Goal: Find specific page/section: Find specific page/section

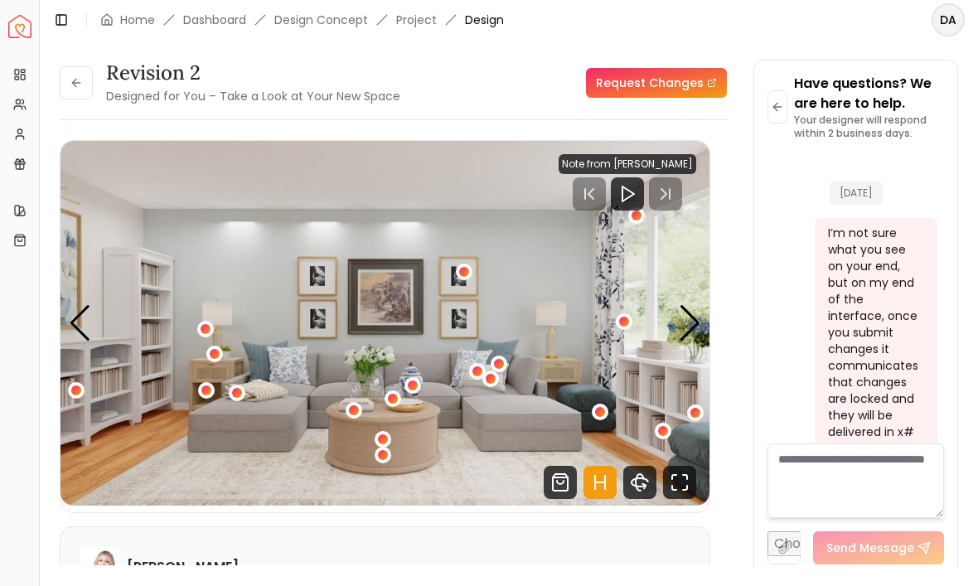
scroll to position [6503, 0]
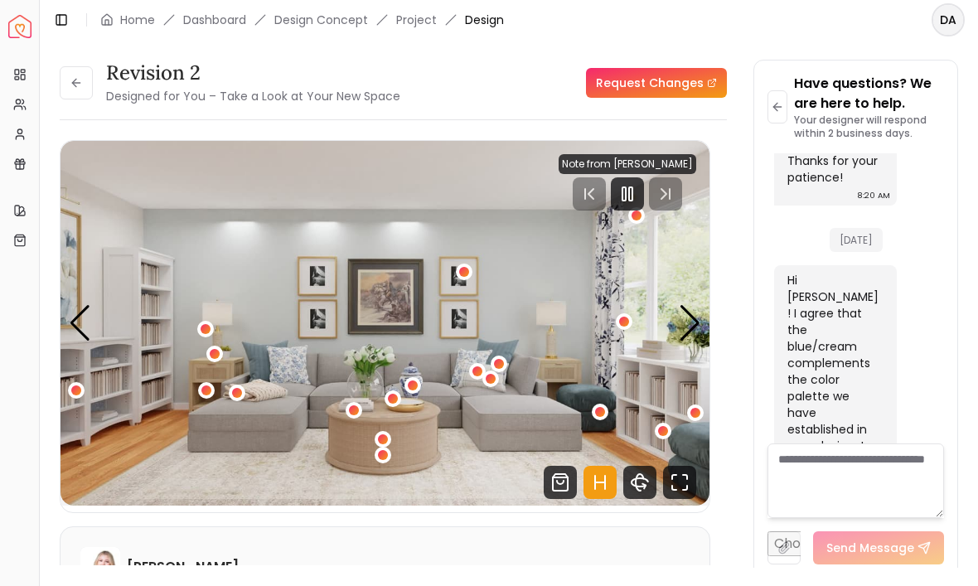
click at [687, 312] on div "Next slide" at bounding box center [690, 323] width 22 height 36
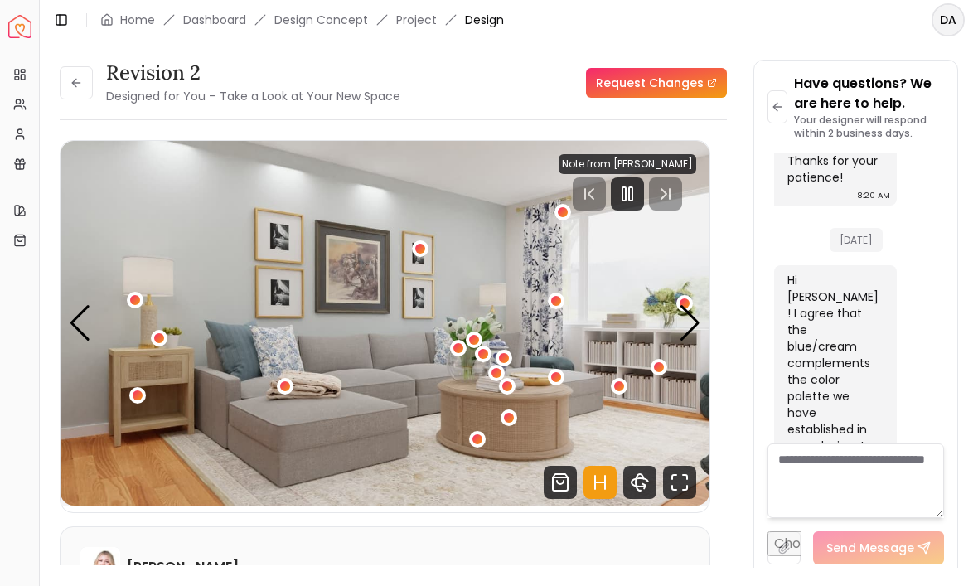
click at [688, 324] on div "Next slide" at bounding box center [690, 323] width 22 height 36
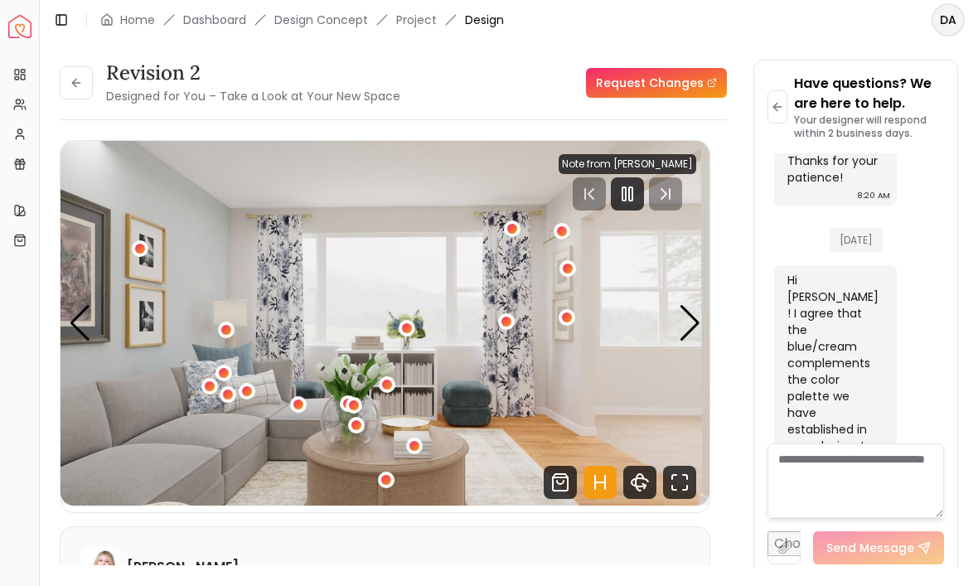
click at [686, 310] on div "Next slide" at bounding box center [690, 323] width 22 height 36
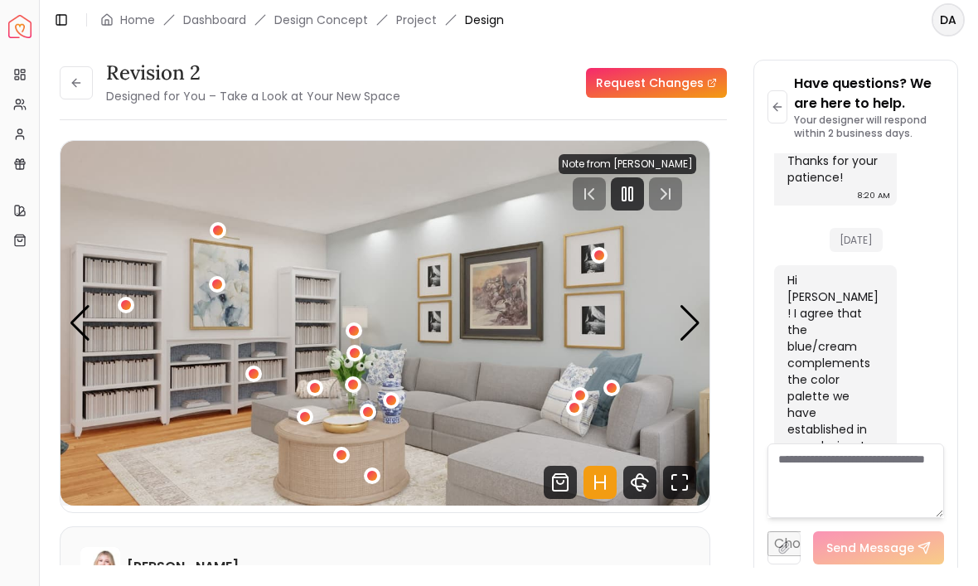
click at [686, 308] on div "Next slide" at bounding box center [690, 323] width 22 height 36
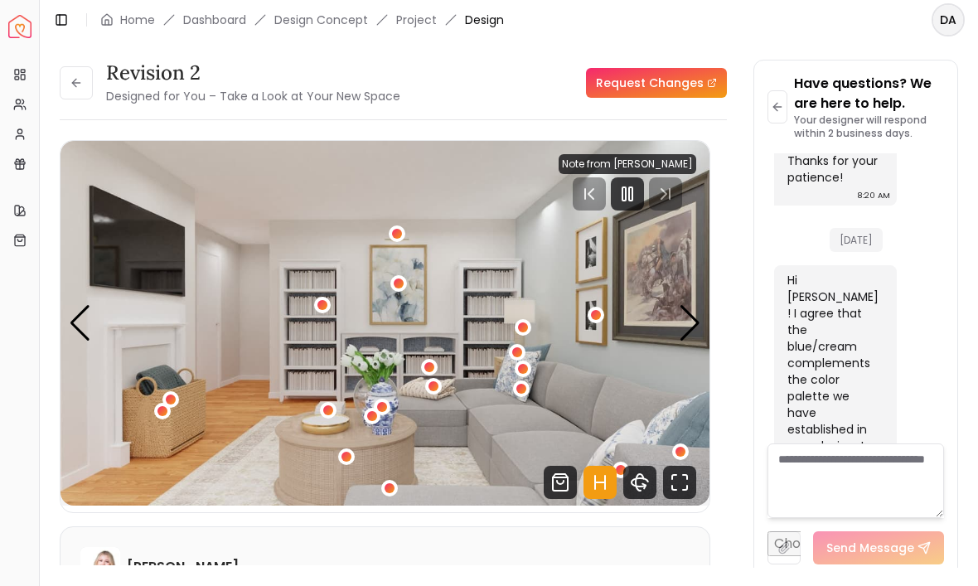
click at [159, 409] on div "5 / 6" at bounding box center [162, 411] width 10 height 10
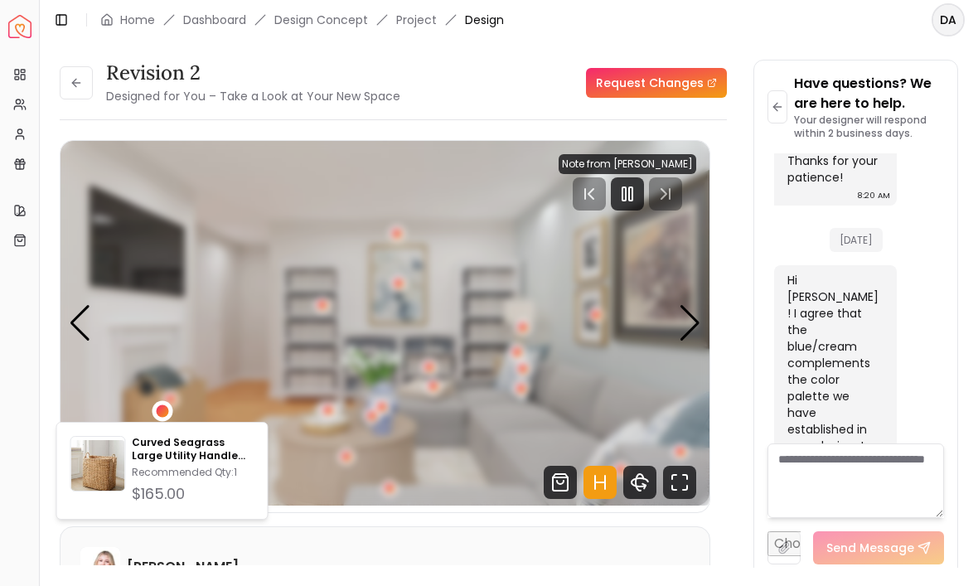
click at [95, 465] on img at bounding box center [98, 467] width 54 height 54
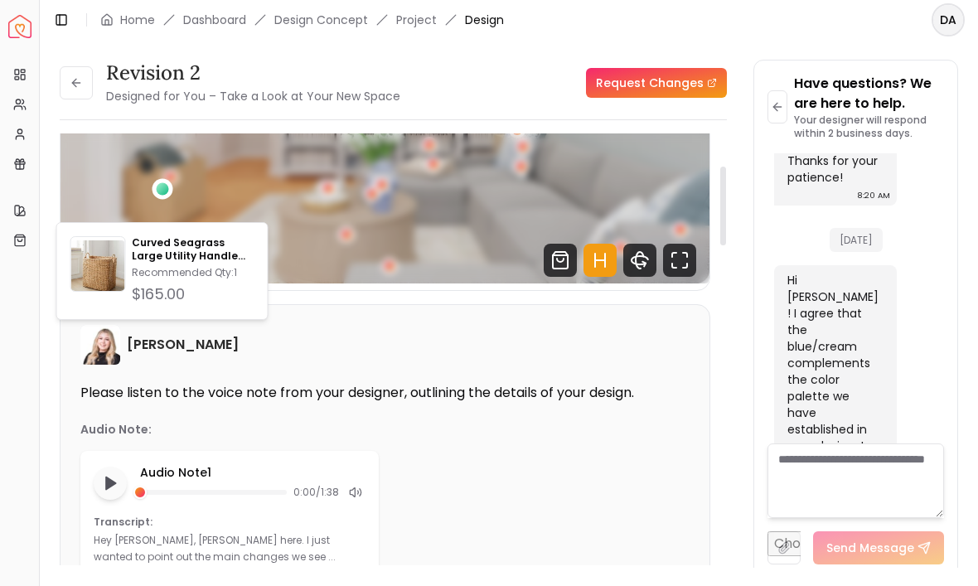
scroll to position [237, 0]
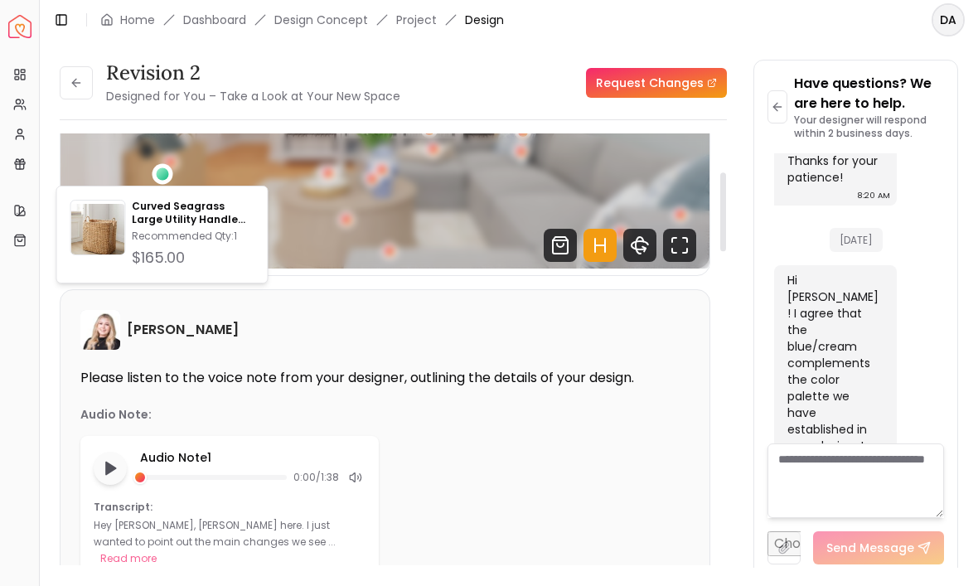
click at [480, 356] on div "[PERSON_NAME] Please listen to the voice note from your designer, outlining the…" at bounding box center [384, 445] width 649 height 310
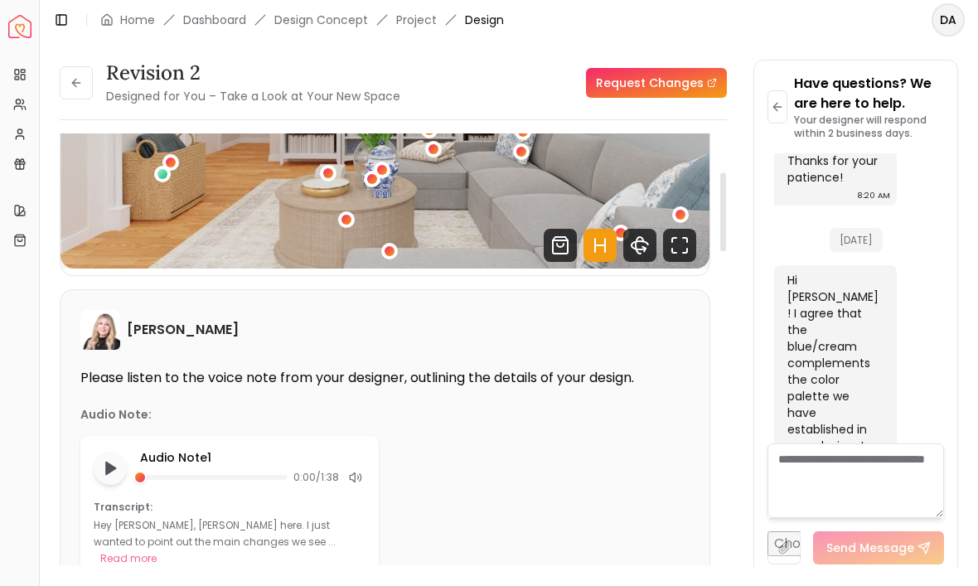
click at [488, 322] on div "[PERSON_NAME]" at bounding box center [384, 330] width 609 height 40
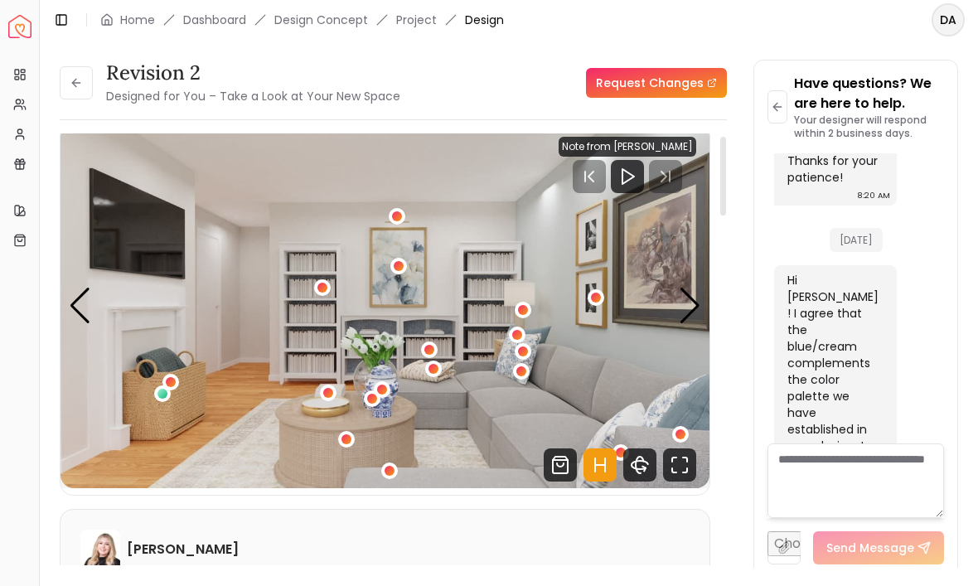
scroll to position [15, 0]
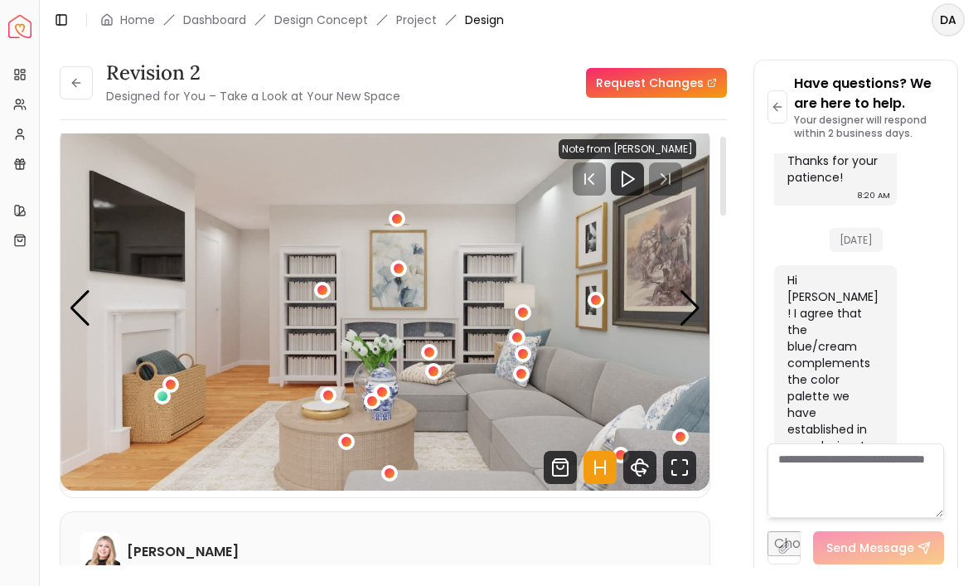
click at [156, 399] on div "5 / 6" at bounding box center [162, 396] width 17 height 17
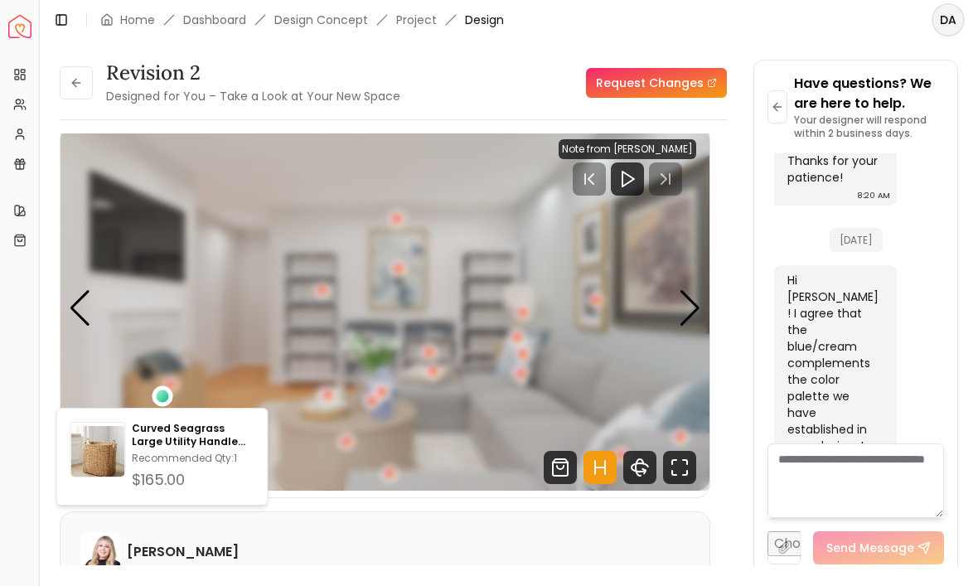
click at [147, 447] on p "Curved Seagrass Large Utility Handle Basket" at bounding box center [193, 435] width 122 height 27
click at [132, 362] on img "5 / 6" at bounding box center [384, 308] width 649 height 365
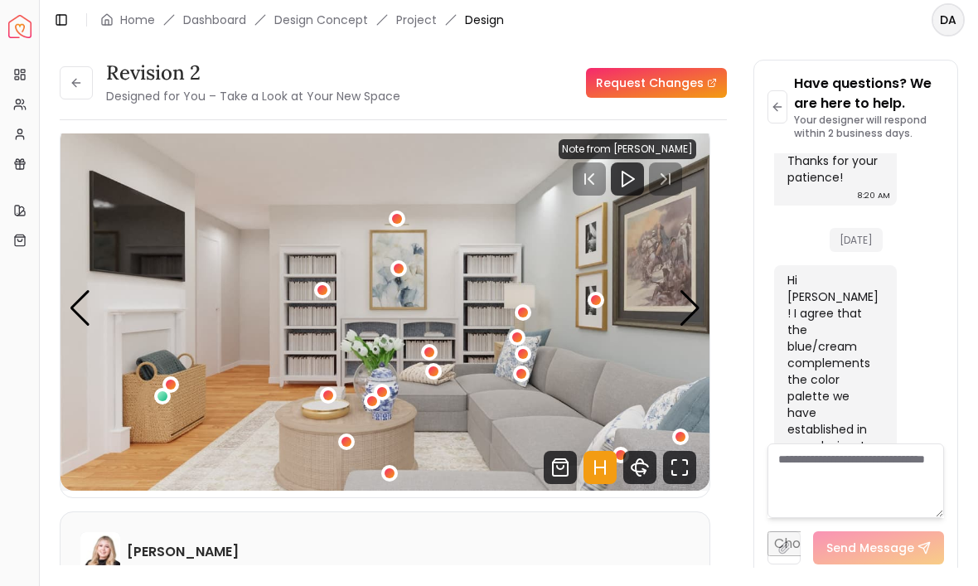
click at [148, 411] on img "5 / 6" at bounding box center [384, 308] width 649 height 365
click at [163, 397] on div "5 / 6" at bounding box center [162, 396] width 10 height 10
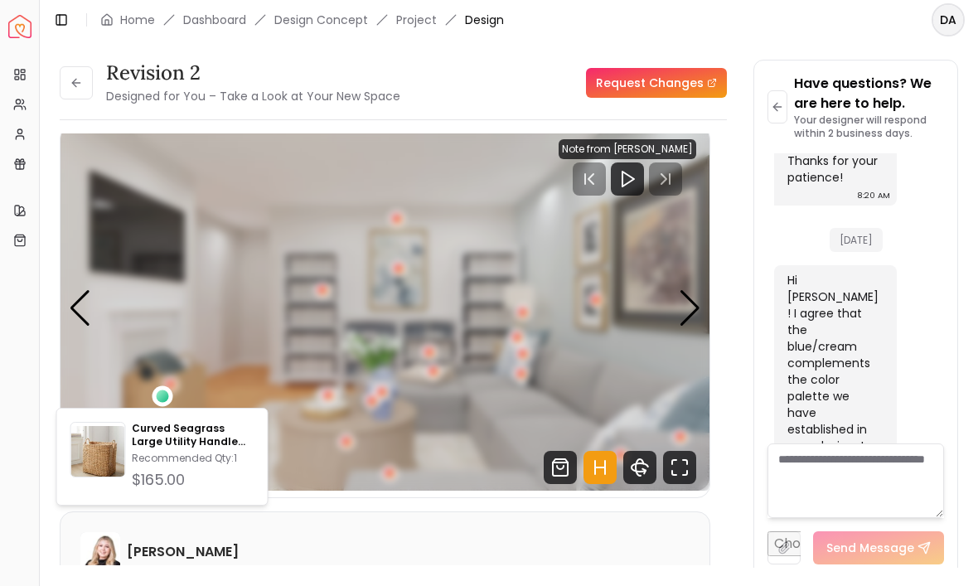
click at [148, 439] on p "Curved Seagrass Large Utility Handle Basket" at bounding box center [193, 435] width 122 height 27
